Goal: Check status: Check status

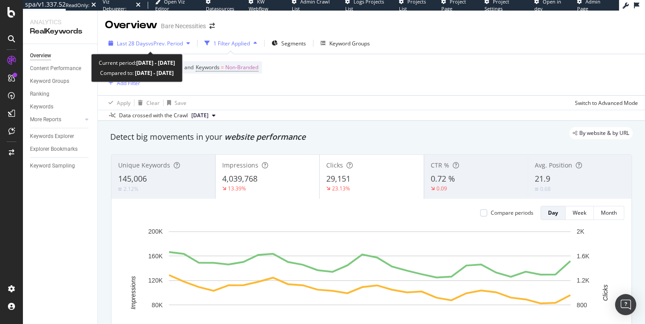
click at [149, 42] on span "vs Prev. Period" at bounding box center [165, 43] width 35 height 7
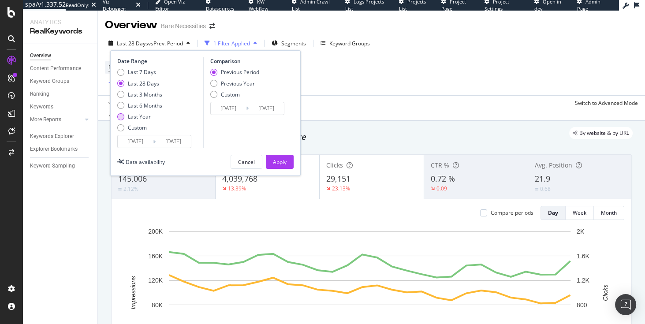
click at [141, 117] on div "Last Year" at bounding box center [139, 116] width 23 height 7
type input "[DATE]"
click at [280, 159] on div "Apply" at bounding box center [280, 161] width 14 height 7
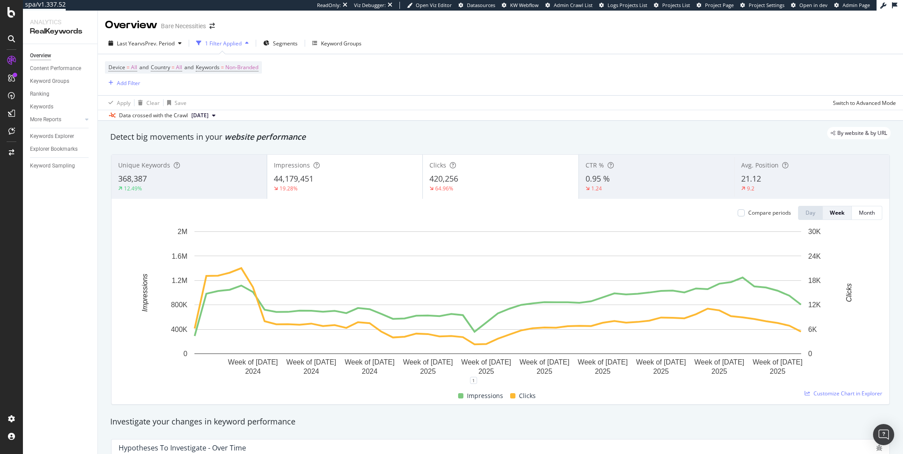
click at [636, 46] on div "Last Year vs Prev. Period 1 Filter Applied Segments Keyword Groups" at bounding box center [500, 45] width 805 height 18
